Goal: Task Accomplishment & Management: Complete application form

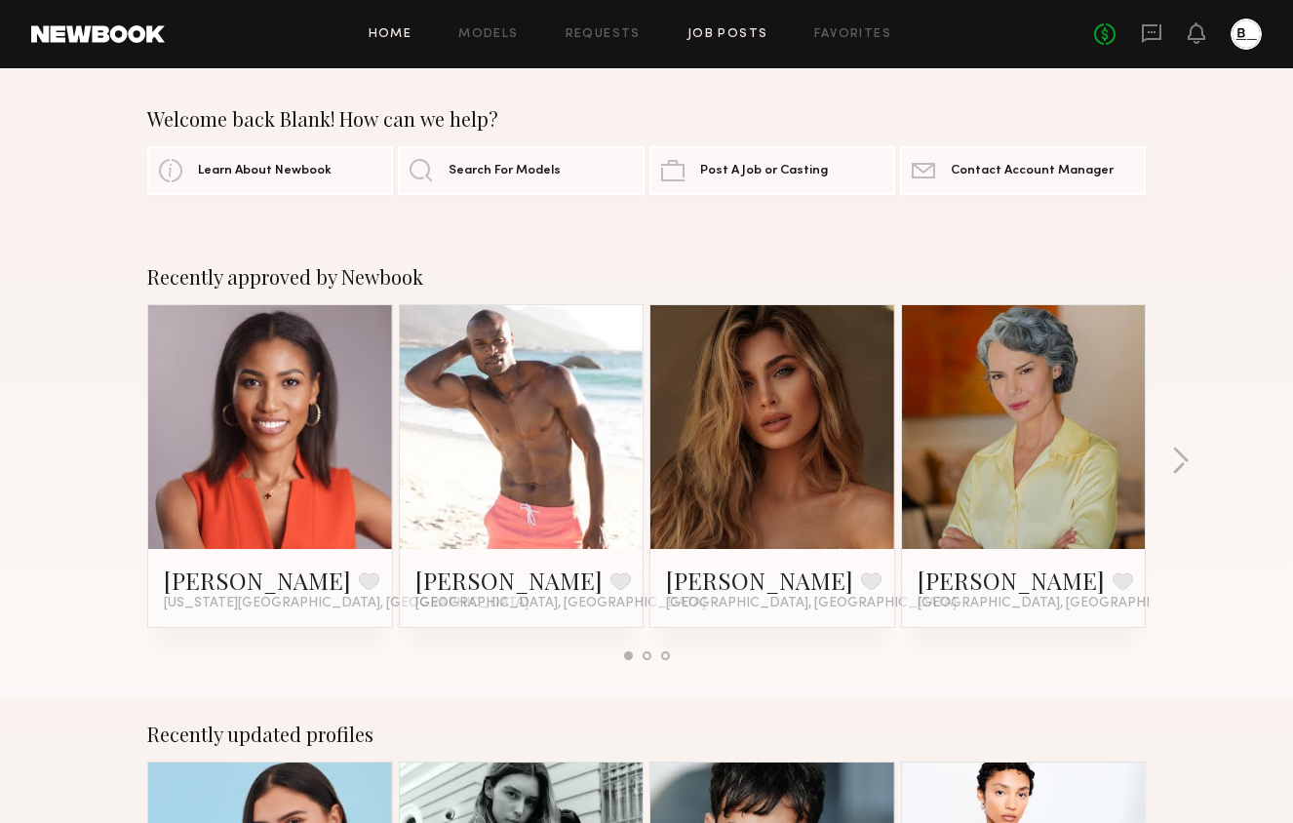
click at [708, 39] on link "Job Posts" at bounding box center [727, 34] width 81 height 13
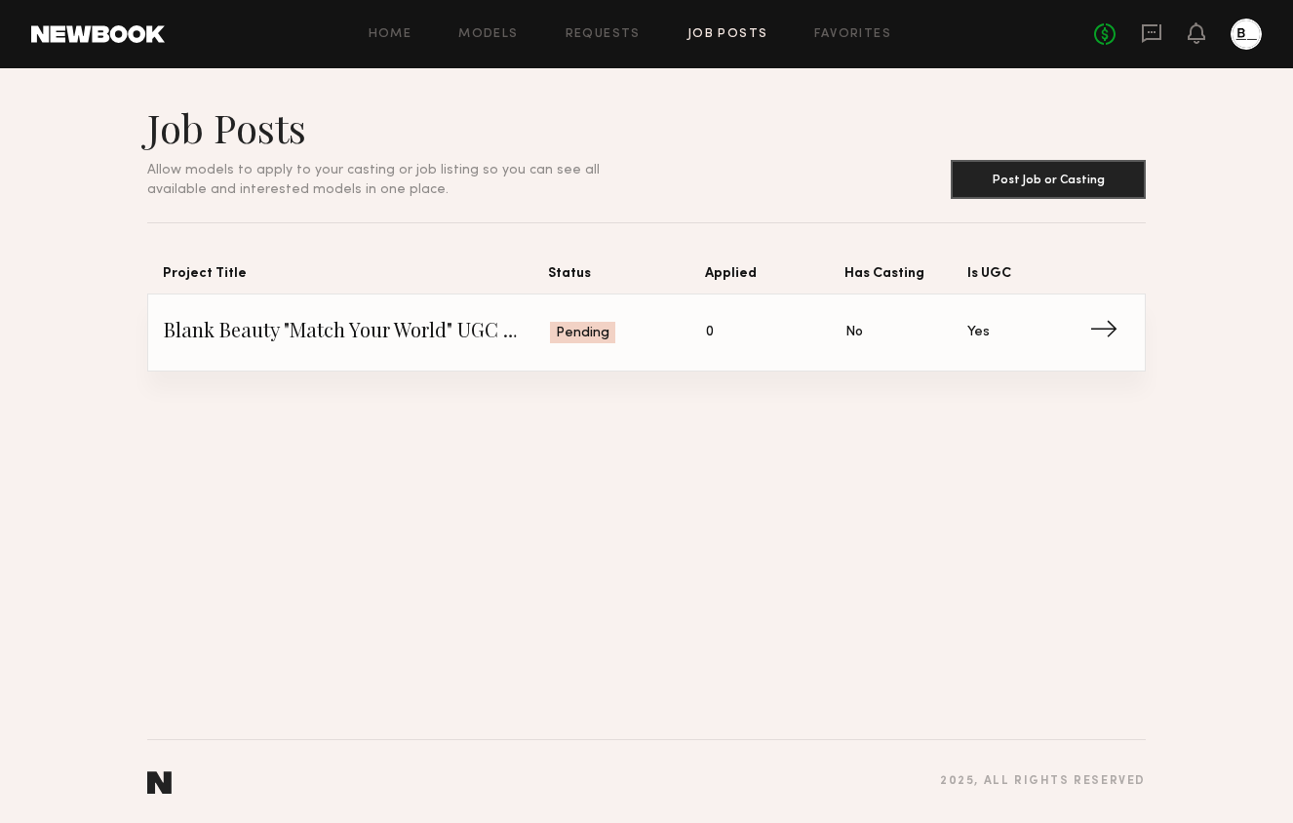
click at [727, 346] on span "Applied: 0" at bounding box center [775, 332] width 139 height 29
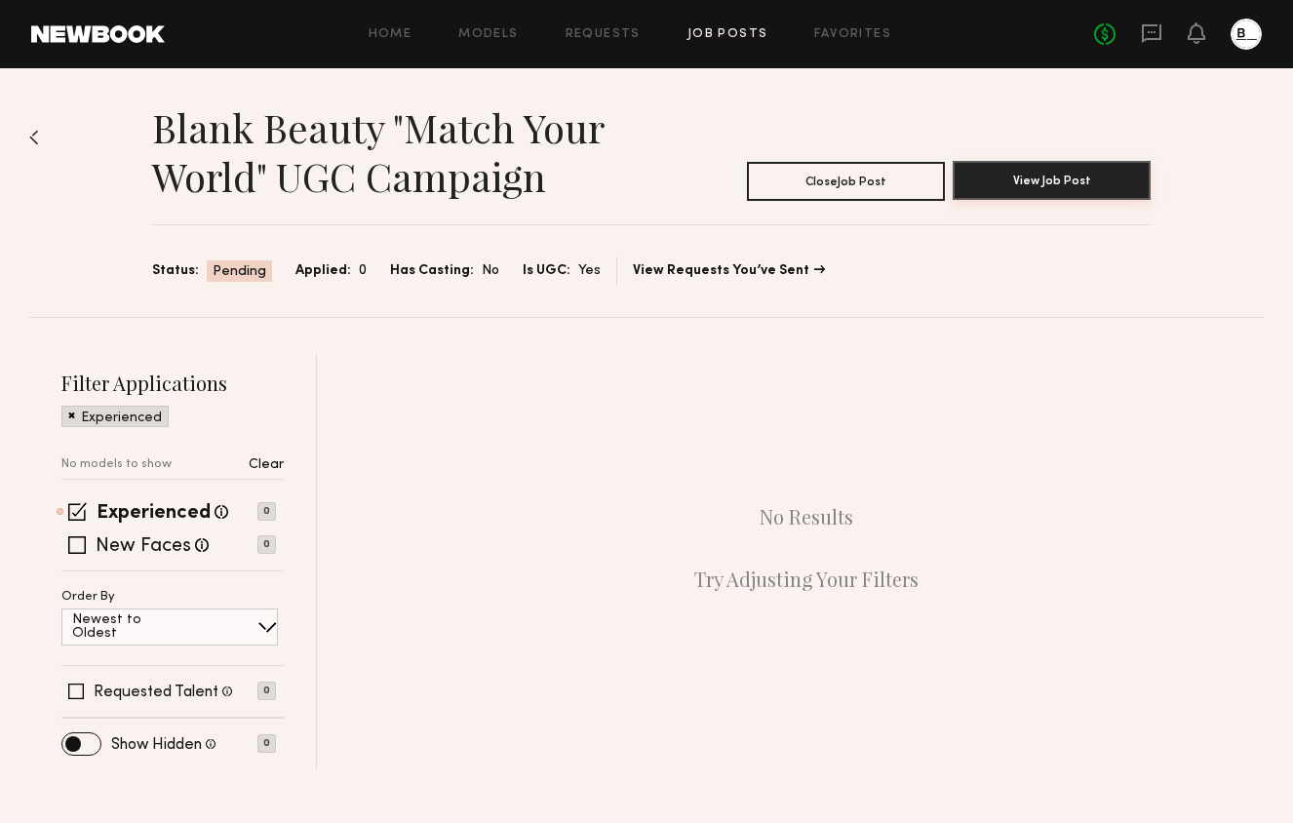
click at [1074, 186] on button "View Job Post" at bounding box center [1051, 180] width 198 height 39
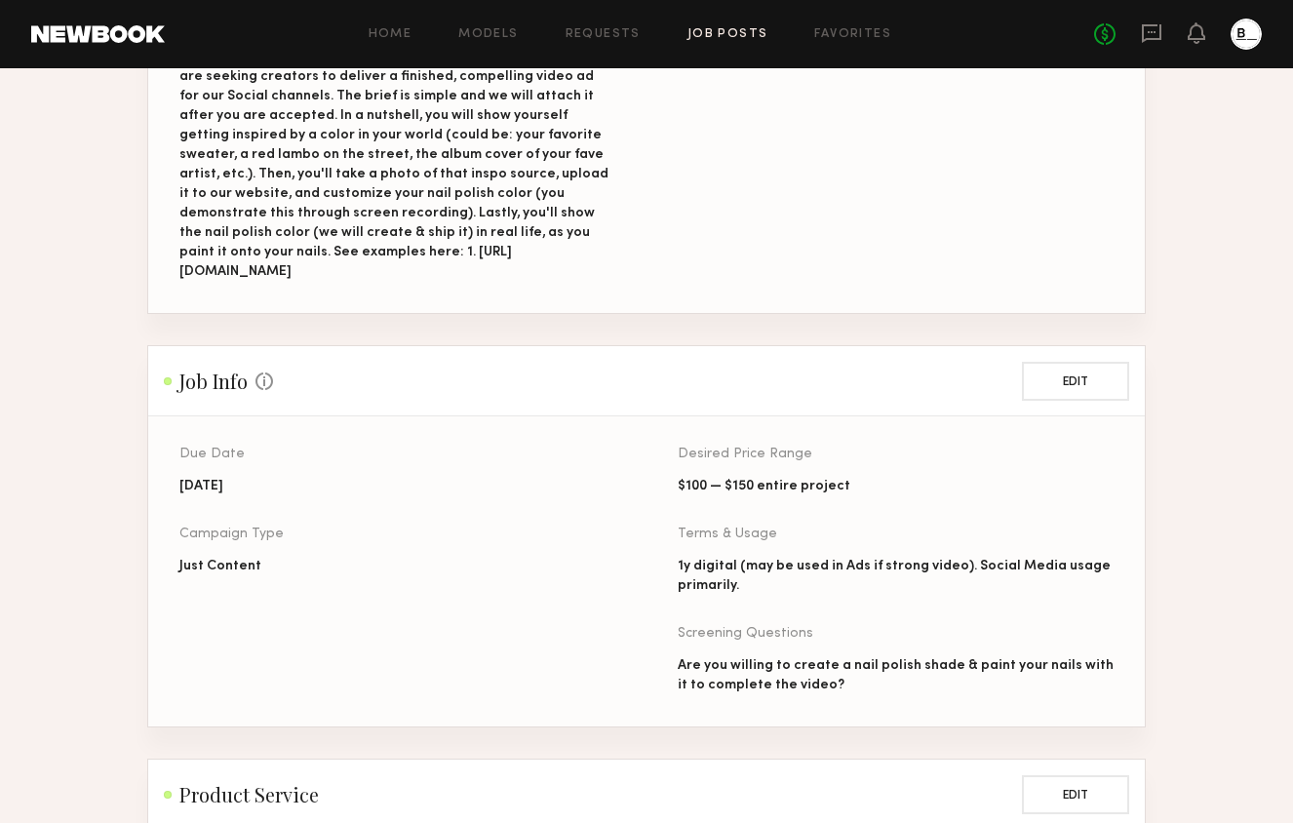
scroll to position [523, 0]
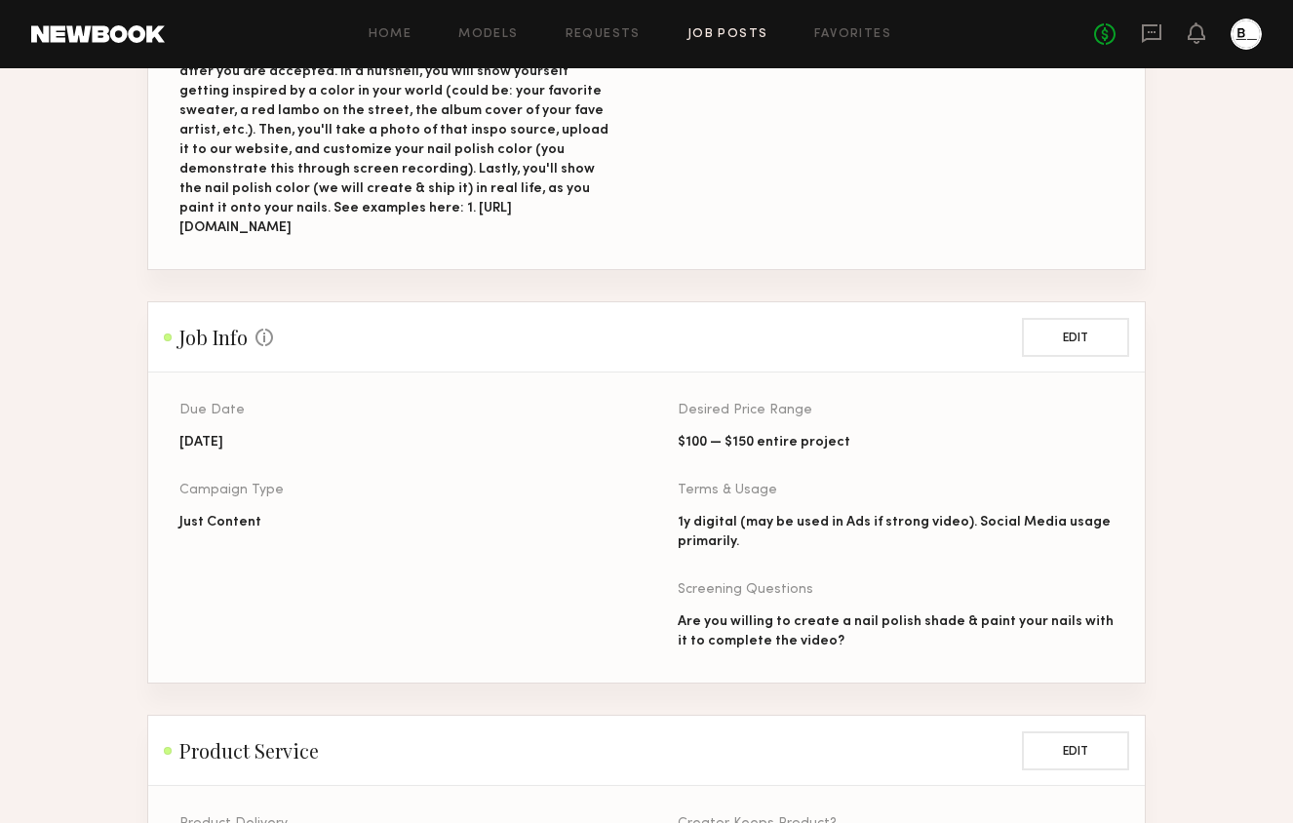
drag, startPoint x: 408, startPoint y: 225, endPoint x: 193, endPoint y: 208, distance: 216.2
click at [193, 208] on div "We are a custom nail polish brand powered by tech, able to create an infinite s…" at bounding box center [397, 91] width 436 height 292
copy div "[URL][DOMAIN_NAME]"
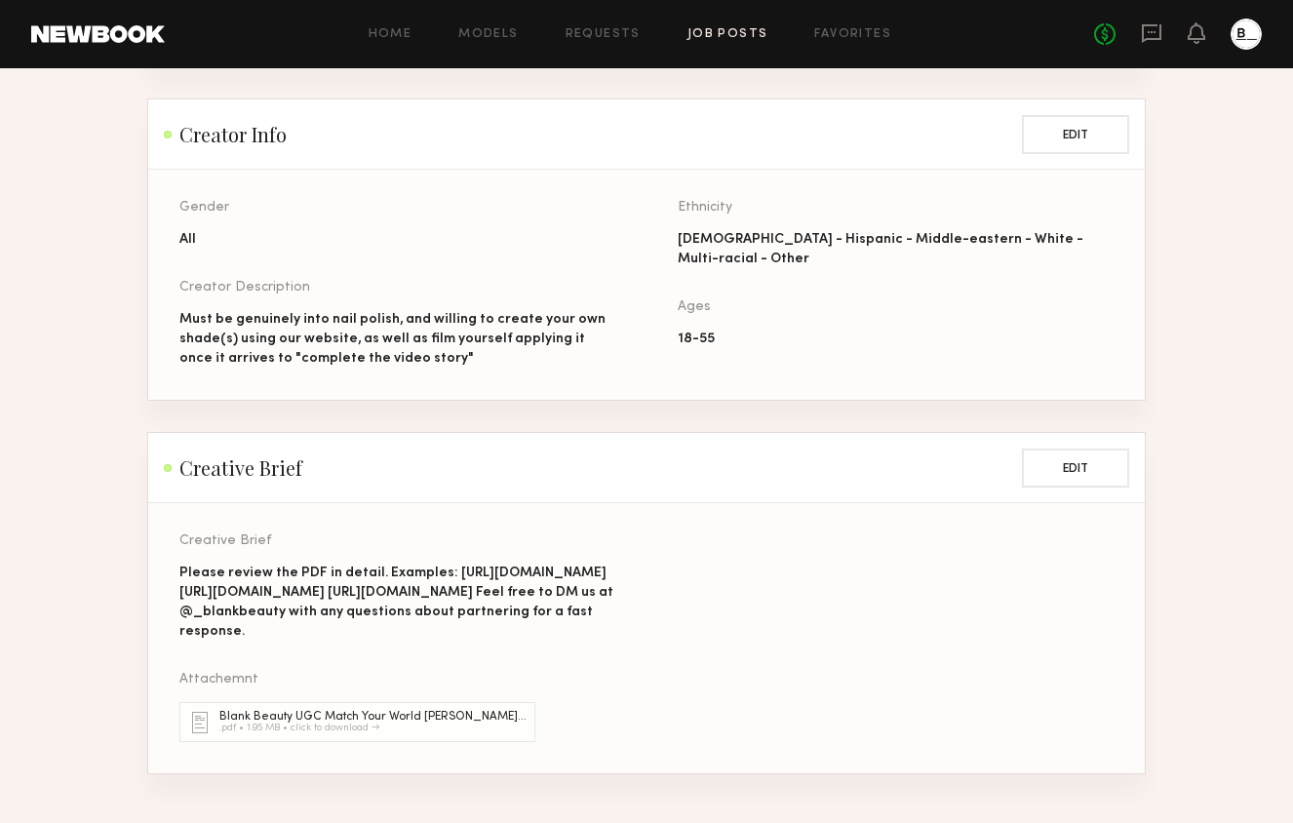
scroll to position [1721, 0]
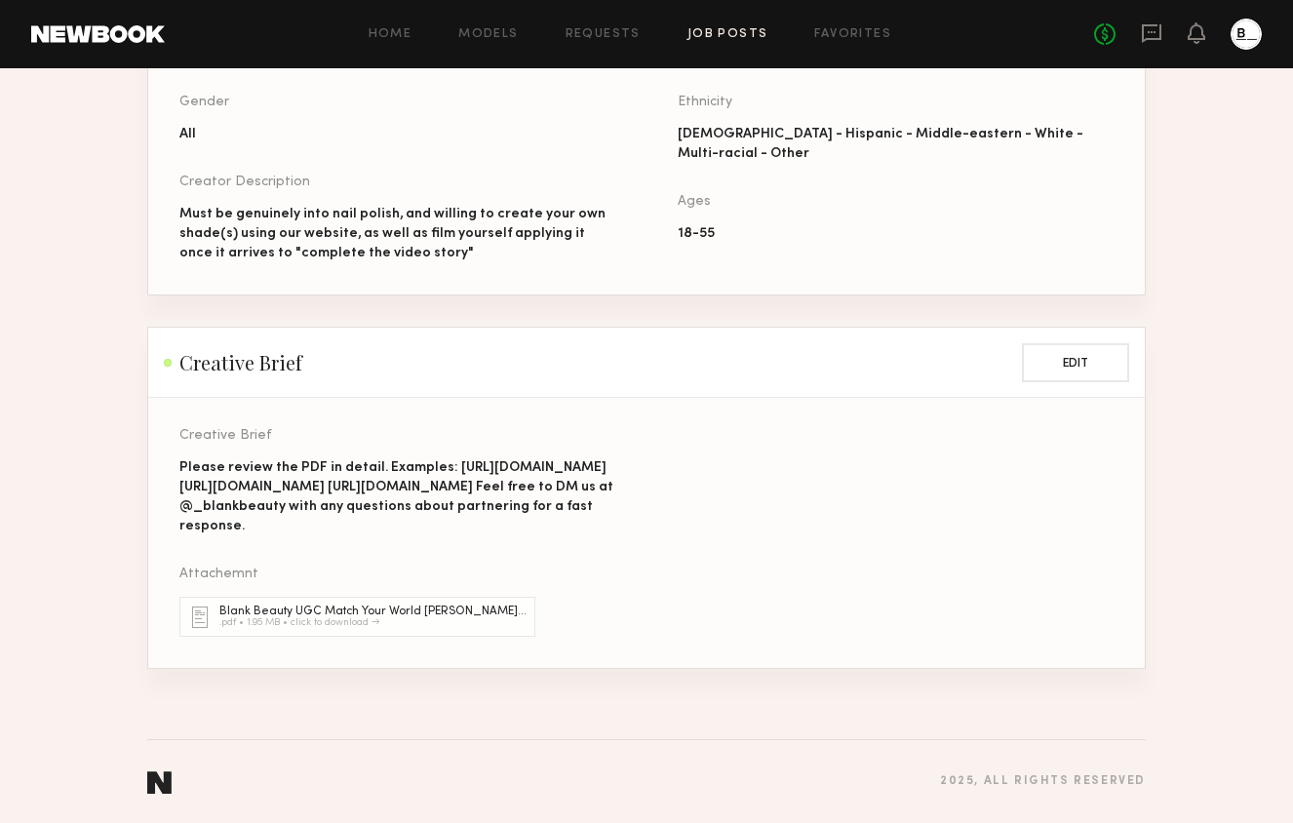
drag, startPoint x: 183, startPoint y: 426, endPoint x: 394, endPoint y: 438, distance: 210.9
click at [394, 458] on div "Please review the PDF in detail. Examples: [URL][DOMAIN_NAME] [URL][DOMAIN_NAME…" at bounding box center [397, 497] width 436 height 78
drag, startPoint x: 386, startPoint y: 442, endPoint x: 154, endPoint y: 426, distance: 232.5
click at [154, 426] on section "Creative Brief Please review the PDF in detail. Examples: [URL][DOMAIN_NAME] [U…" at bounding box center [646, 533] width 996 height 270
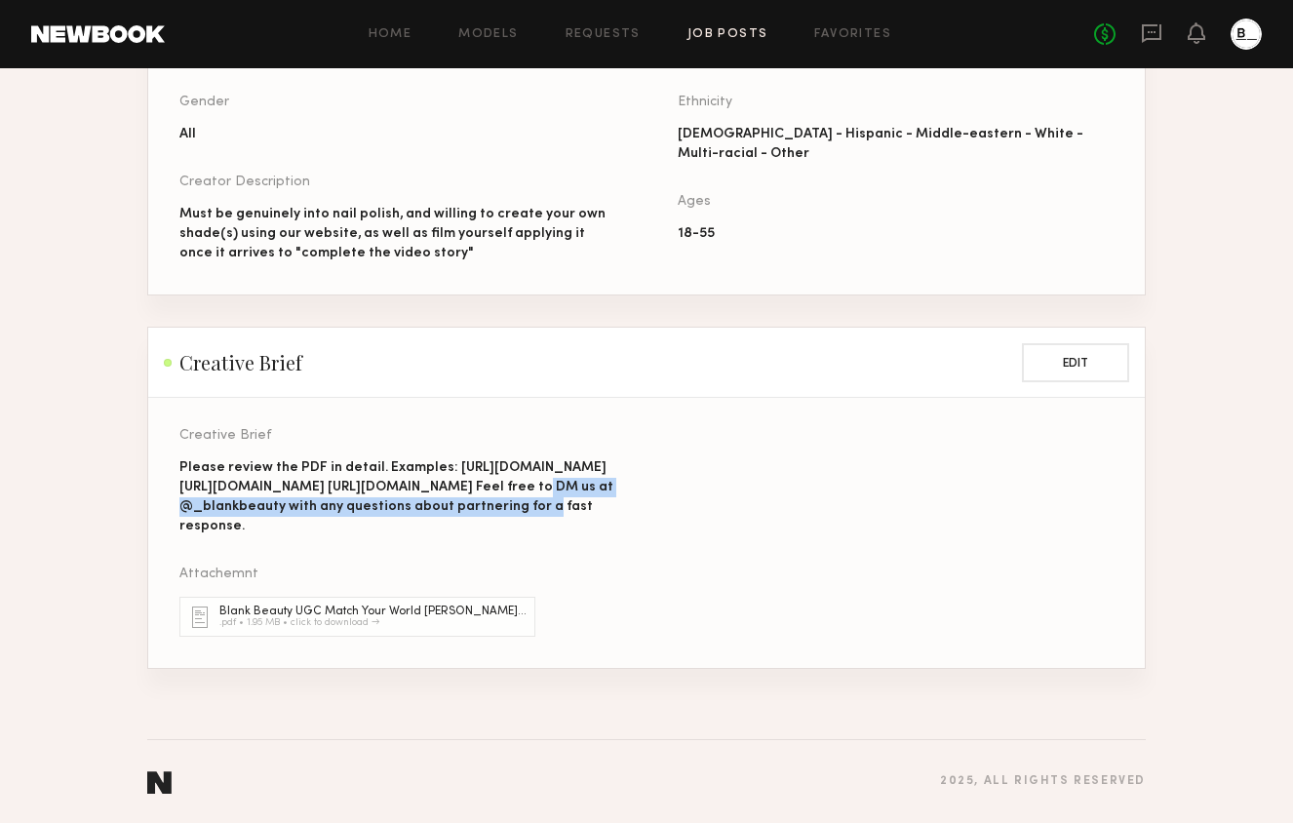
drag, startPoint x: 356, startPoint y: 486, endPoint x: 151, endPoint y: 466, distance: 205.7
click at [151, 466] on section "Creative Brief Please review the PDF in detail. Examples: [URL][DOMAIN_NAME] [U…" at bounding box center [646, 533] width 996 height 270
drag, startPoint x: 181, startPoint y: 501, endPoint x: 369, endPoint y: 519, distance: 189.0
click at [369, 519] on div "Please review the PDF in detail. Examples: [URL][DOMAIN_NAME] [URL][DOMAIN_NAME…" at bounding box center [397, 497] width 436 height 78
copy div "[URL][DOMAIN_NAME]"
